Goal: Find specific page/section: Find specific page/section

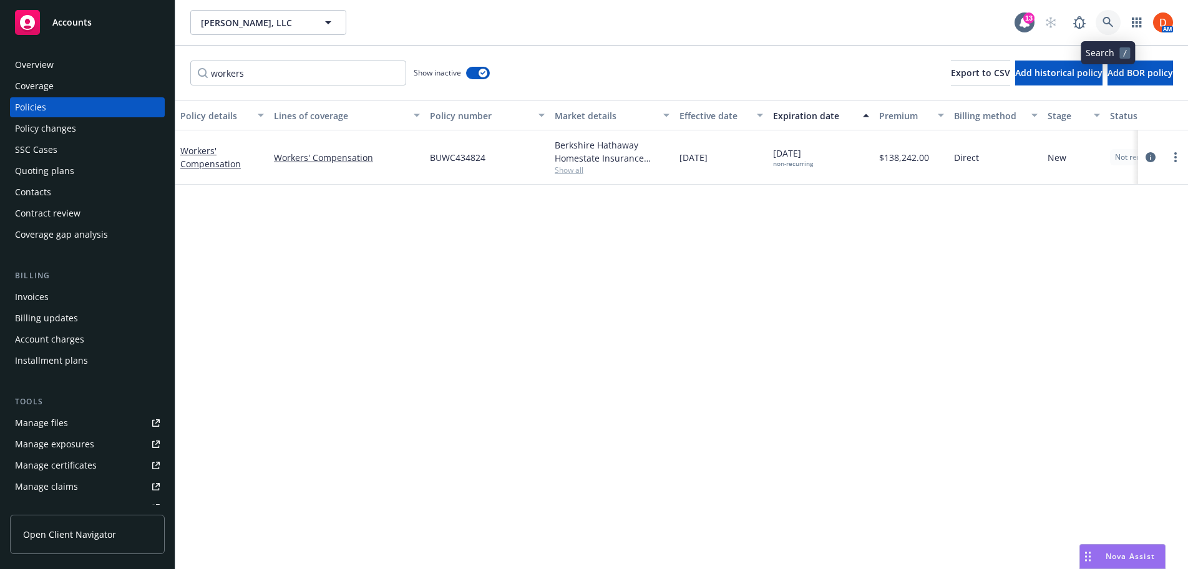
click at [1112, 20] on icon at bounding box center [1107, 22] width 11 height 11
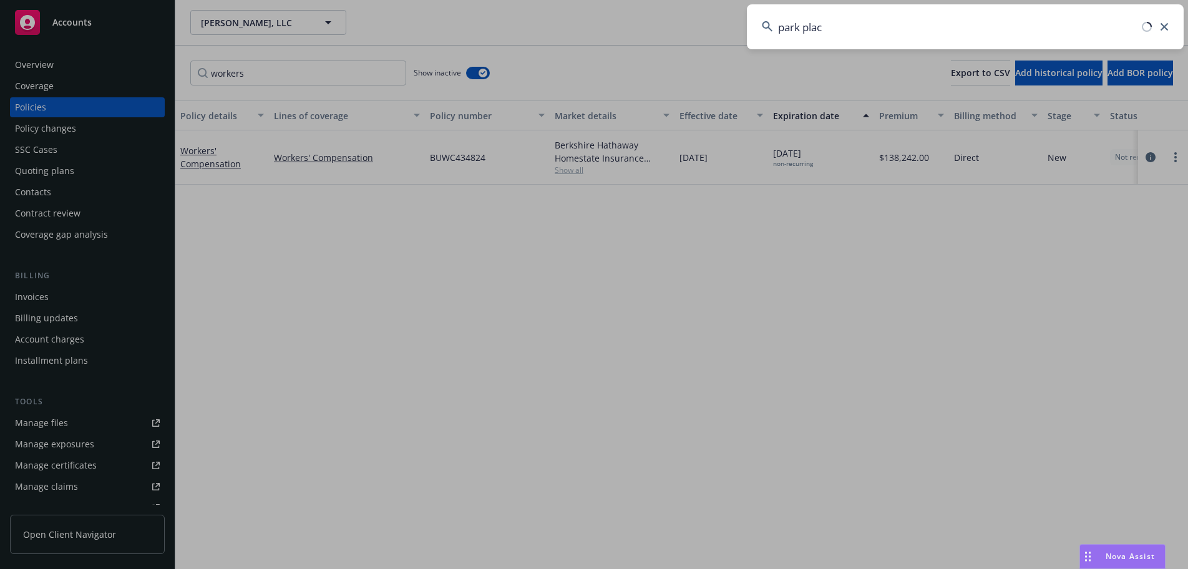
type input "park place"
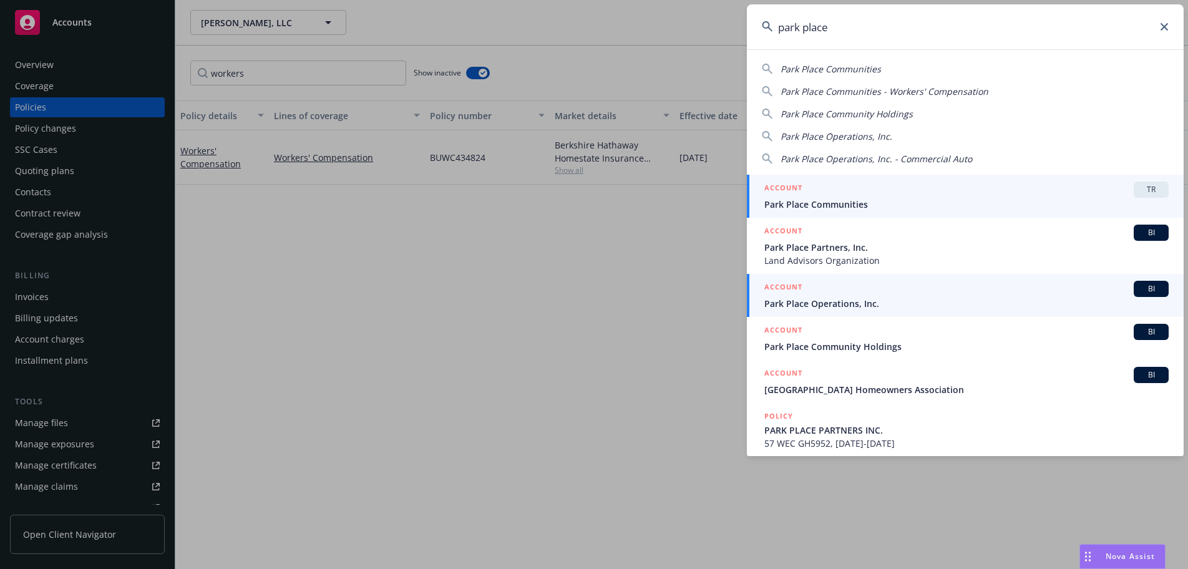
click at [873, 298] on span "Park Place Operations, Inc." at bounding box center [966, 303] width 404 height 13
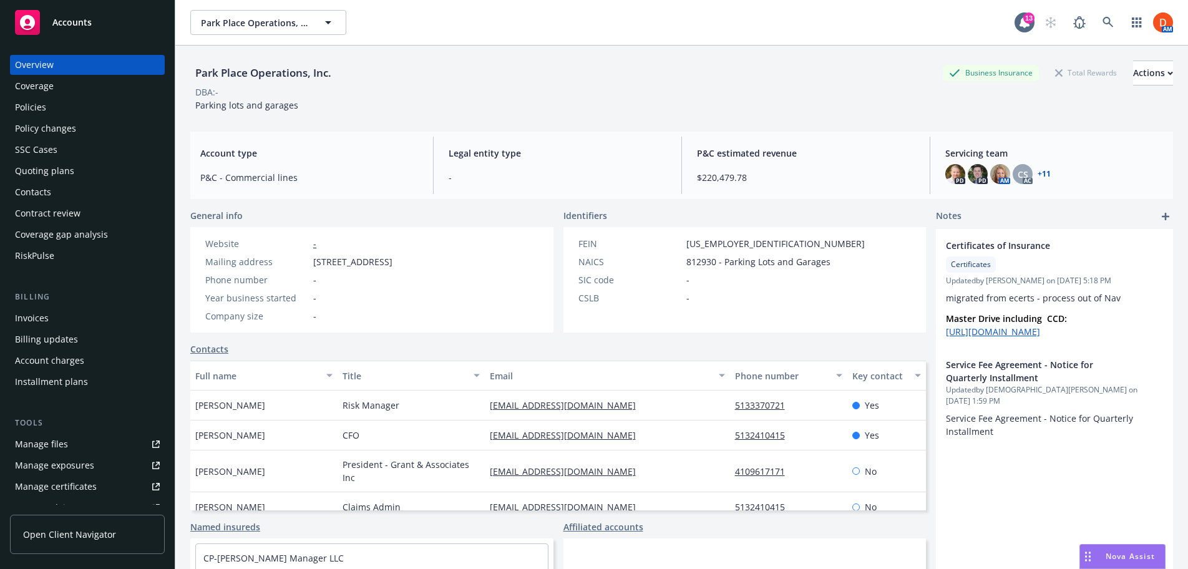
click at [87, 119] on div "Policy changes" at bounding box center [87, 129] width 145 height 20
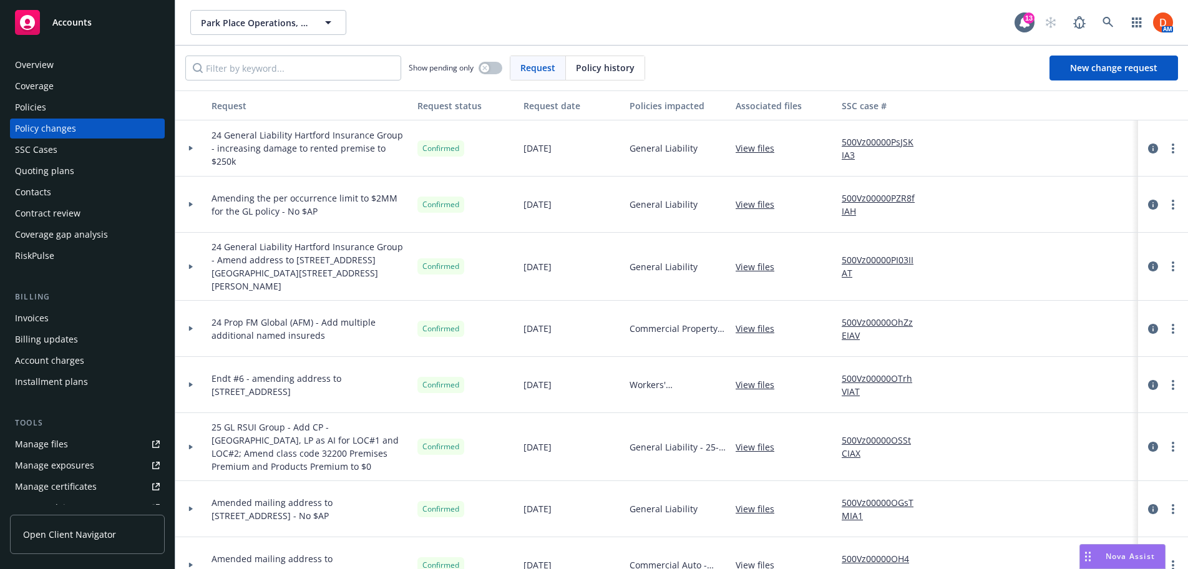
click at [135, 105] on div "Policies" at bounding box center [87, 107] width 145 height 20
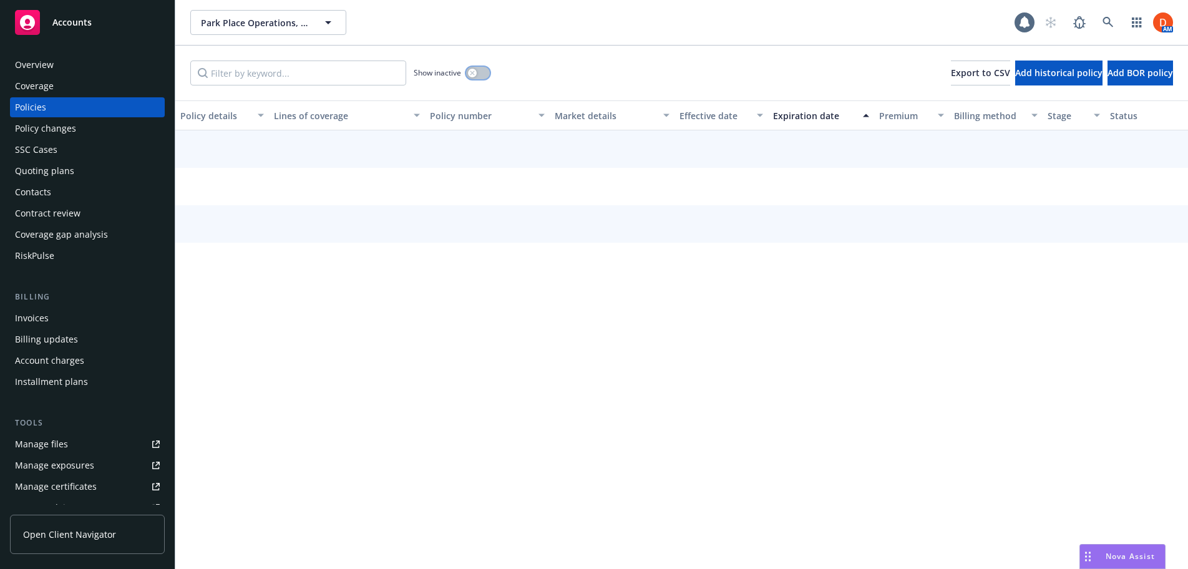
click at [476, 73] on div "button" at bounding box center [472, 73] width 9 height 9
click at [344, 74] on input "Filter by keyword..." at bounding box center [298, 73] width 216 height 25
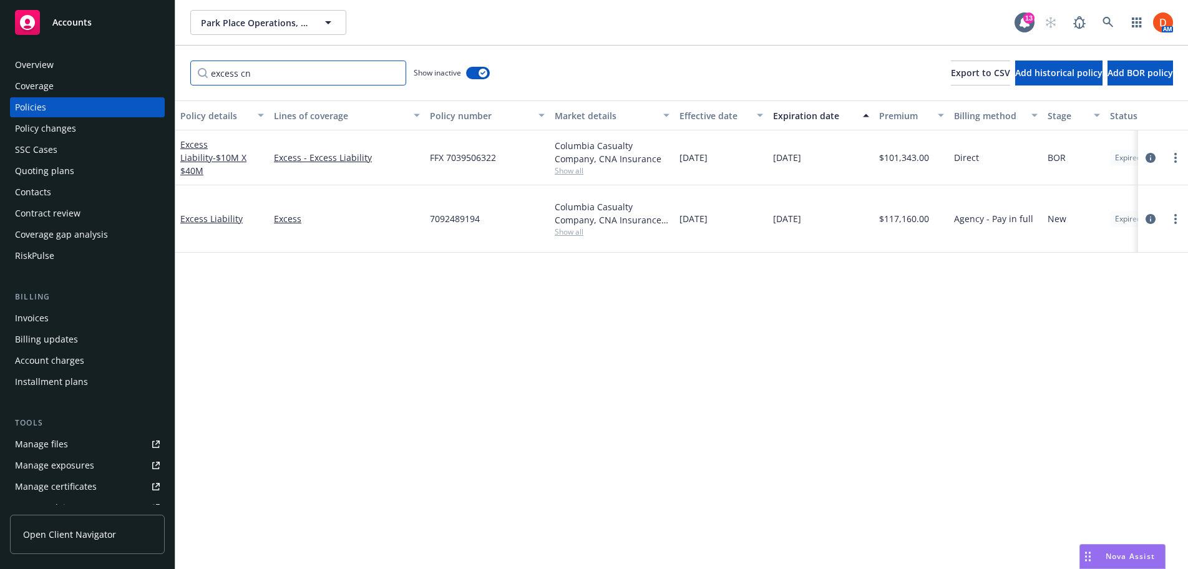
type input "excess cn"
